Goal: Transaction & Acquisition: Obtain resource

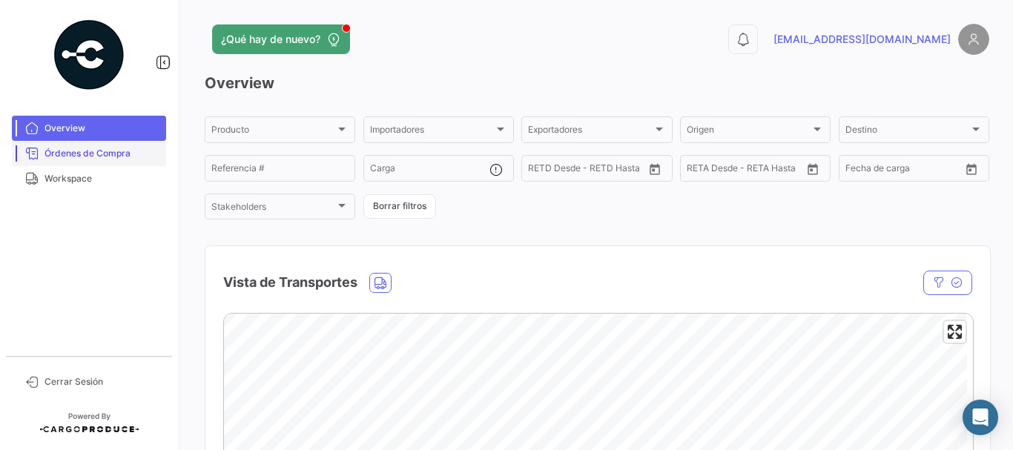
click at [126, 161] on link "Órdenes de Compra" at bounding box center [89, 153] width 154 height 25
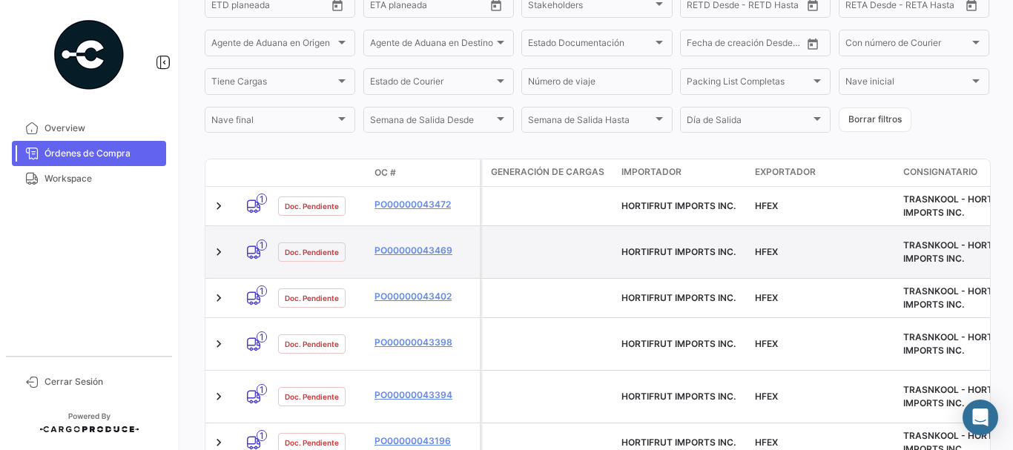
scroll to position [357, 0]
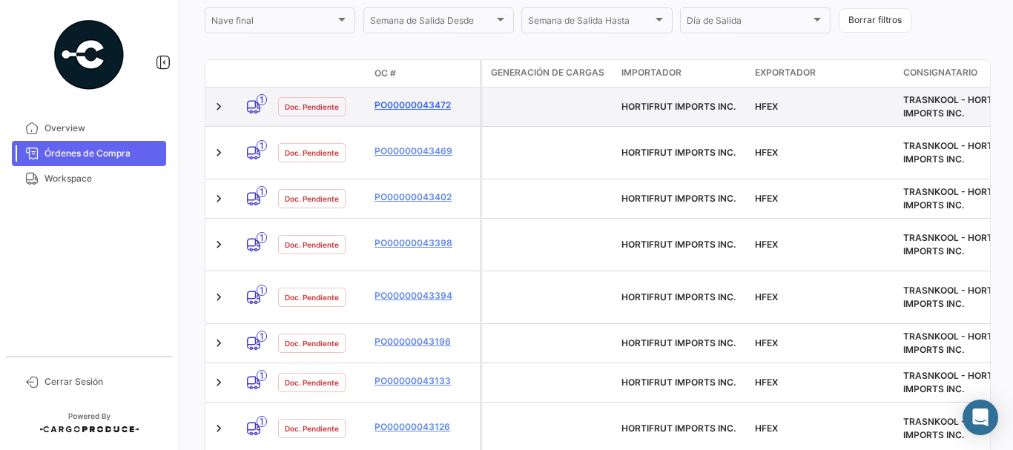
click at [419, 102] on link "PO00000043472" at bounding box center [423, 105] width 99 height 13
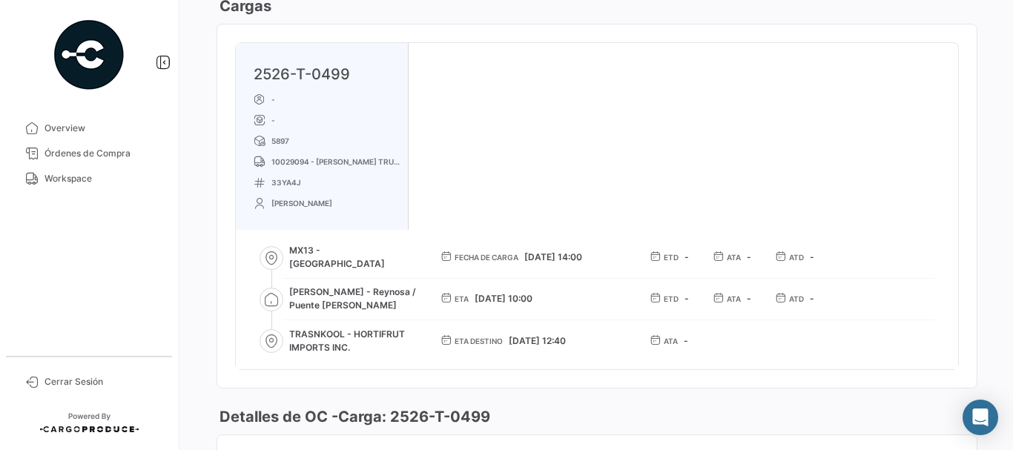
scroll to position [883, 0]
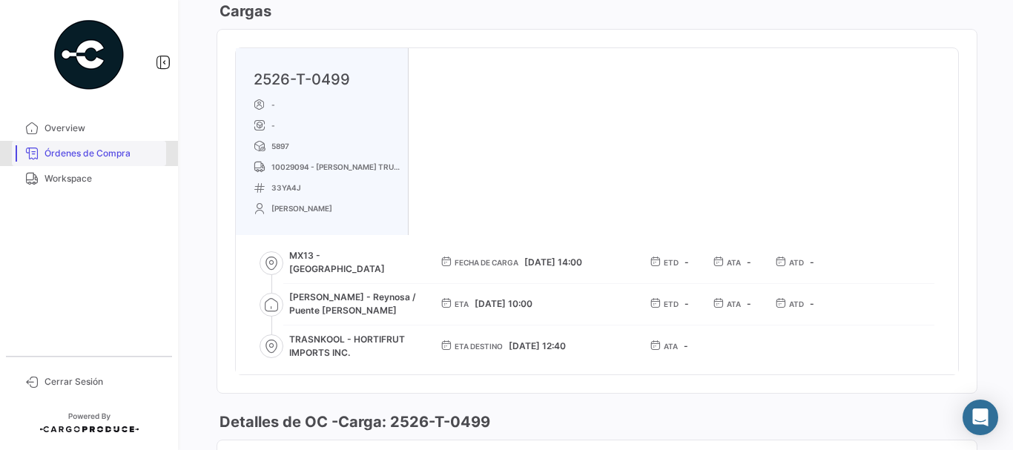
click at [87, 147] on span "Órdenes de Compra" at bounding box center [102, 153] width 116 height 13
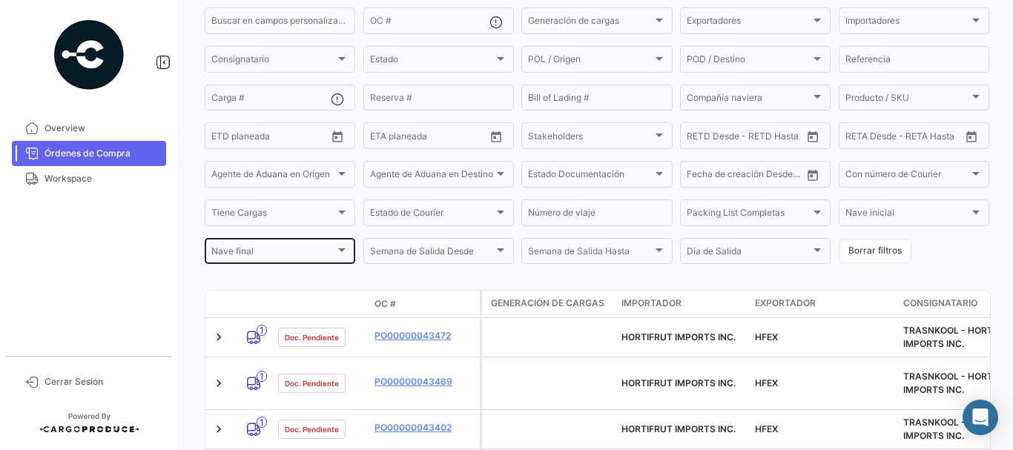
scroll to position [297, 0]
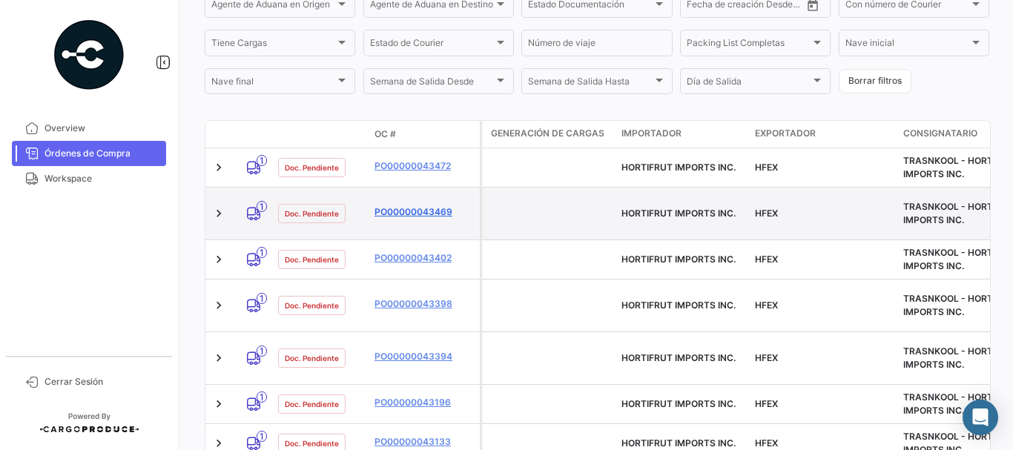
click at [416, 208] on link "PO00000043469" at bounding box center [423, 211] width 99 height 13
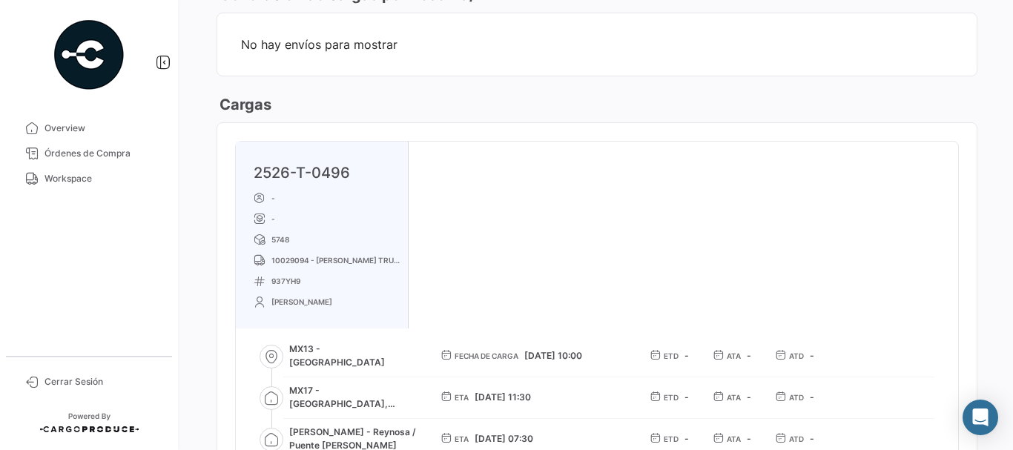
scroll to position [816, 0]
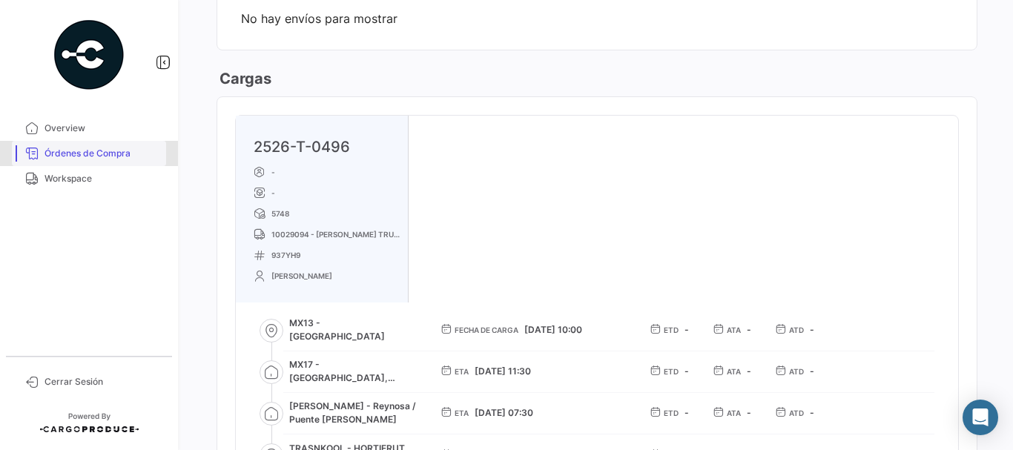
click at [133, 161] on link "Órdenes de Compra" at bounding box center [89, 153] width 154 height 25
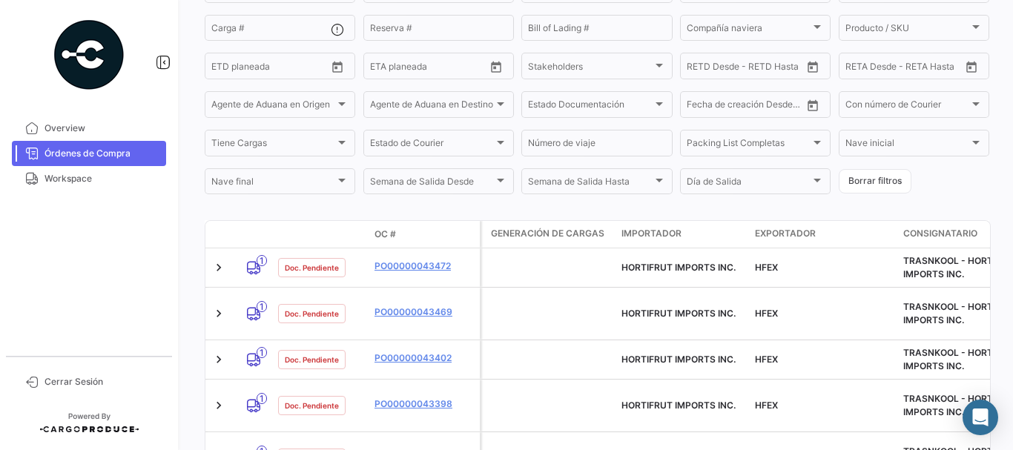
scroll to position [209, 0]
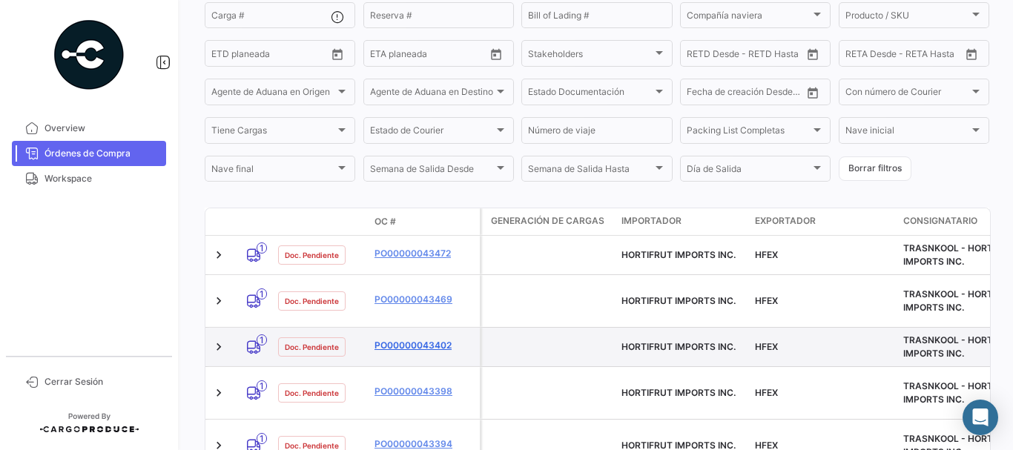
click at [410, 339] on link "PO00000043402" at bounding box center [423, 345] width 99 height 13
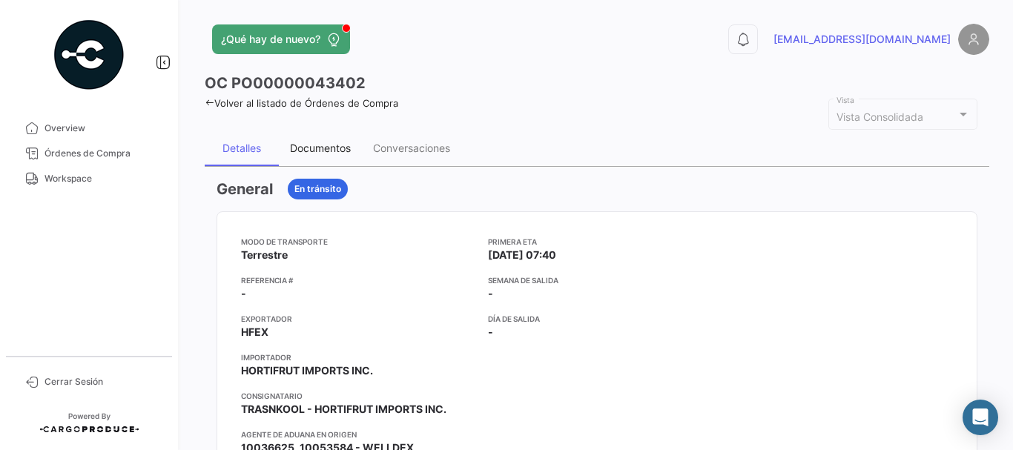
click at [303, 137] on div "Documentos" at bounding box center [320, 148] width 83 height 36
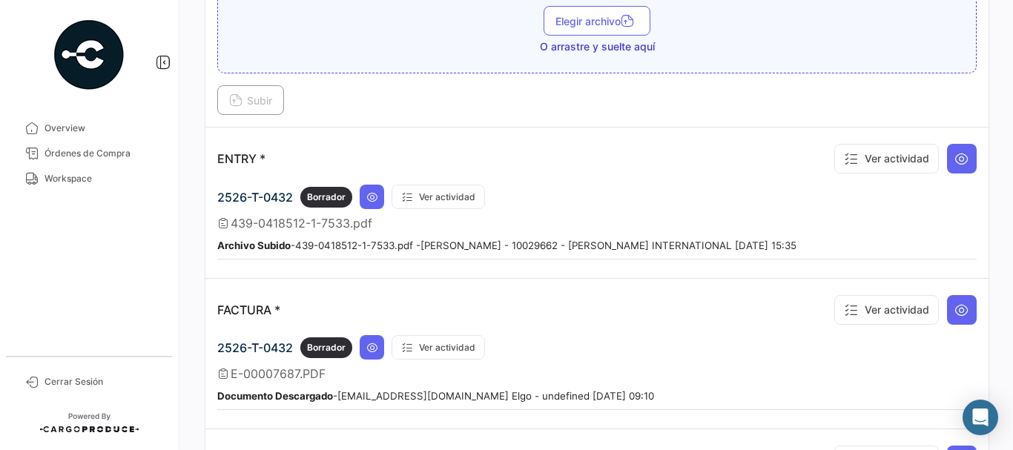
scroll to position [1186, 0]
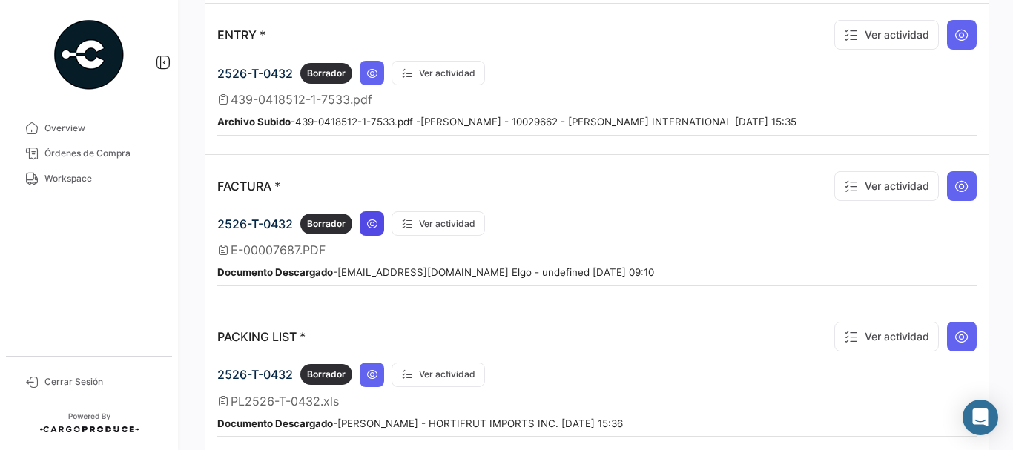
click at [369, 219] on icon at bounding box center [372, 224] width 12 height 12
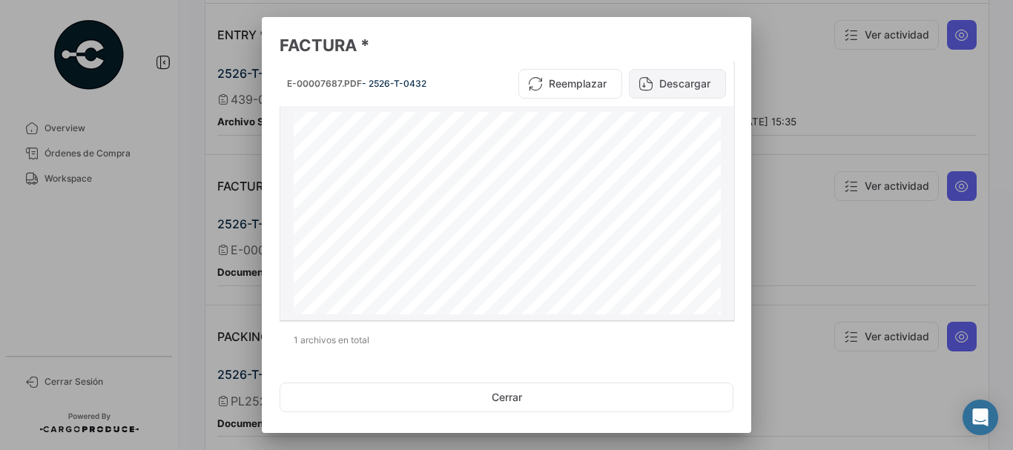
click at [652, 79] on button "Descargar" at bounding box center [677, 84] width 97 height 30
click at [796, 70] on div at bounding box center [506, 225] width 1013 height 450
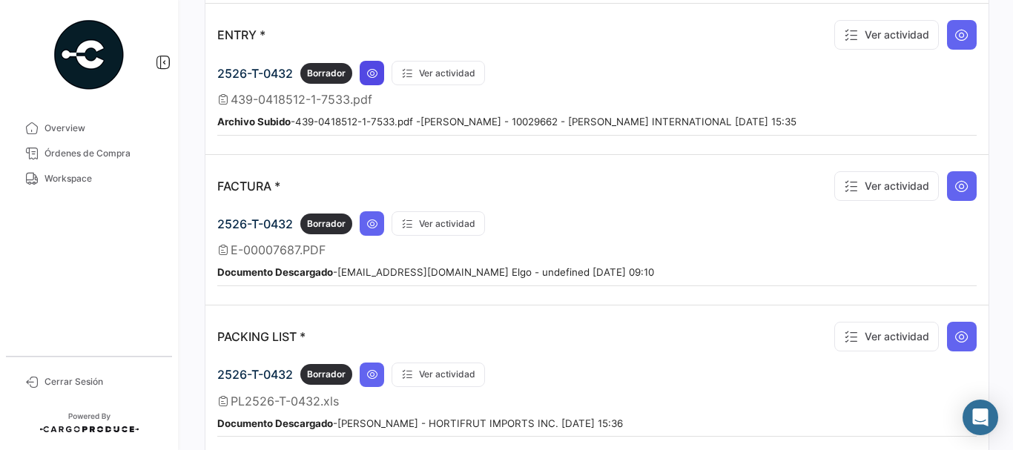
click at [369, 77] on icon at bounding box center [372, 73] width 12 height 12
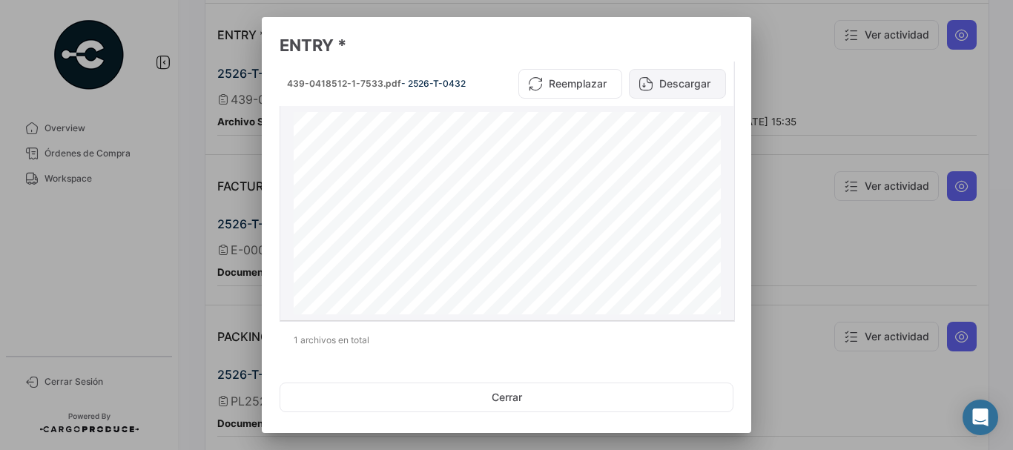
click at [665, 79] on button "Descargar" at bounding box center [677, 84] width 97 height 30
click at [911, 132] on div at bounding box center [506, 225] width 1013 height 450
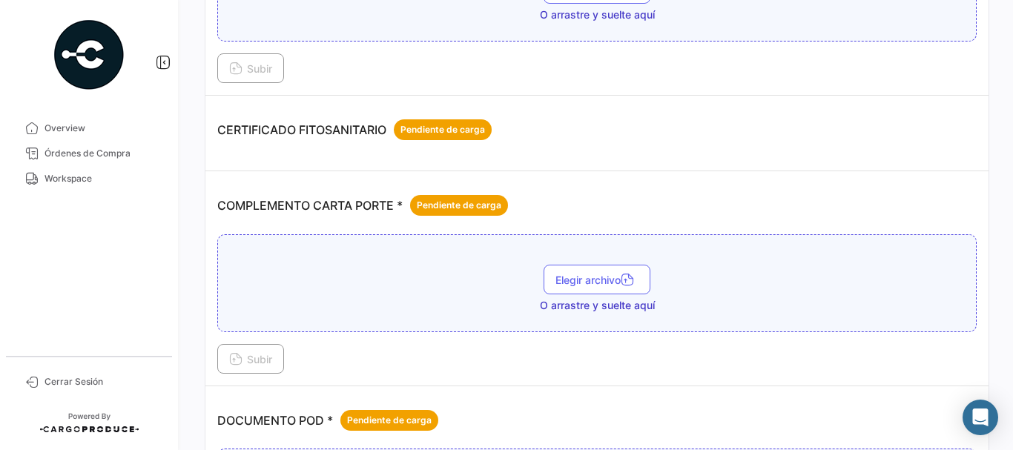
scroll to position [297, 0]
